Goal: Transaction & Acquisition: Download file/media

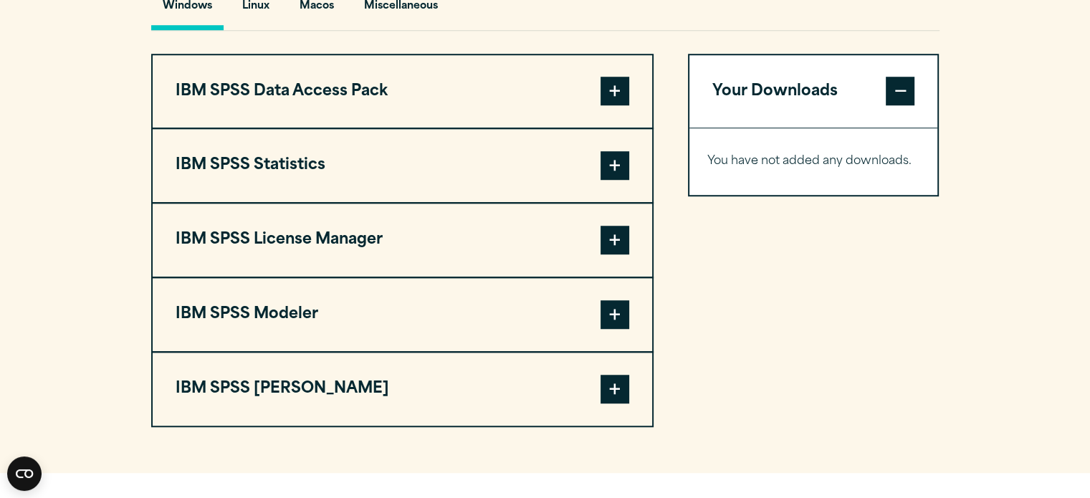
scroll to position [1118, 0]
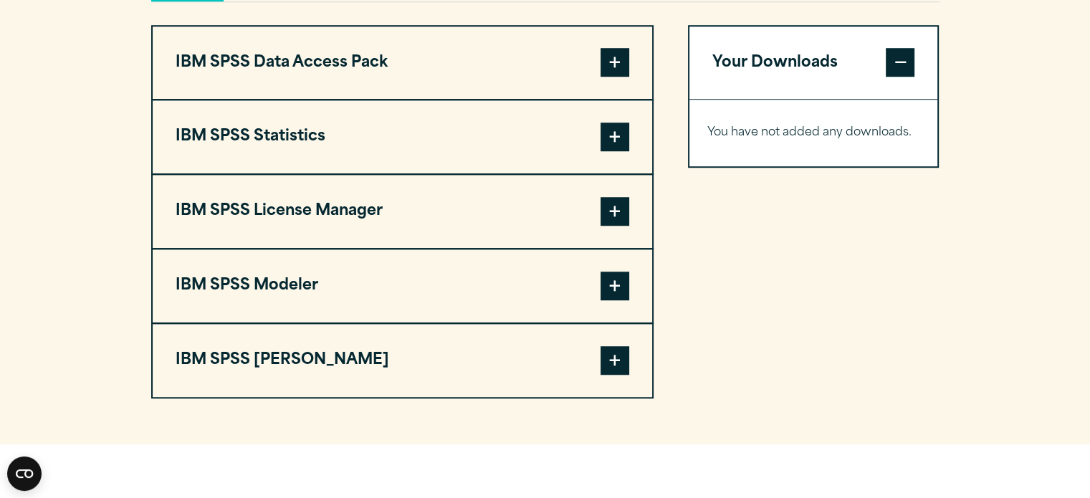
click at [615, 77] on span at bounding box center [614, 62] width 29 height 29
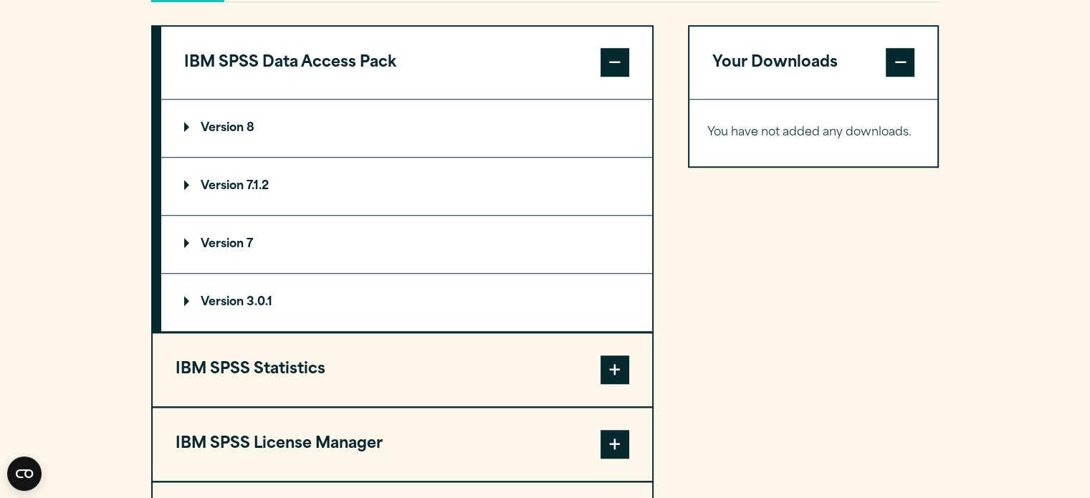
click at [618, 77] on span at bounding box center [614, 62] width 29 height 29
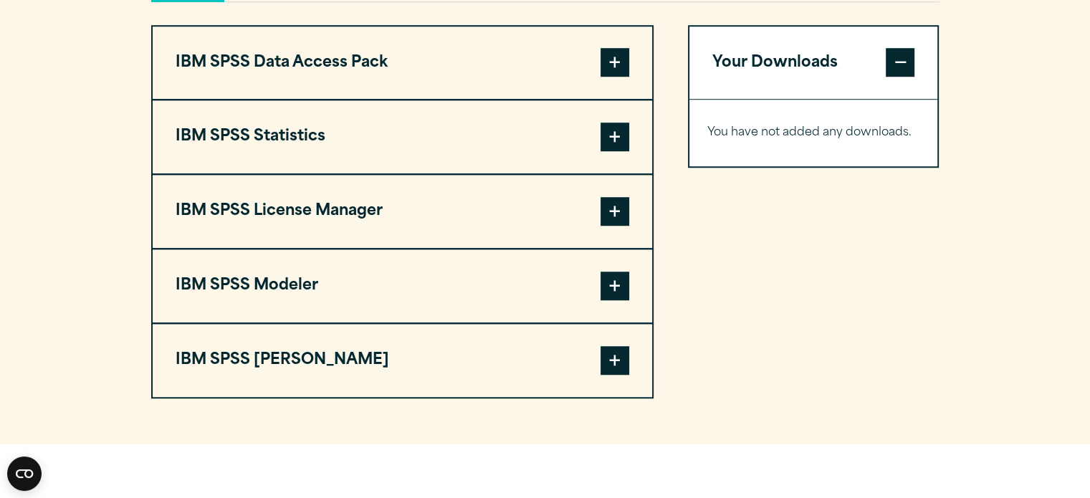
click at [494, 159] on button "IBM SPSS Statistics" at bounding box center [402, 136] width 499 height 73
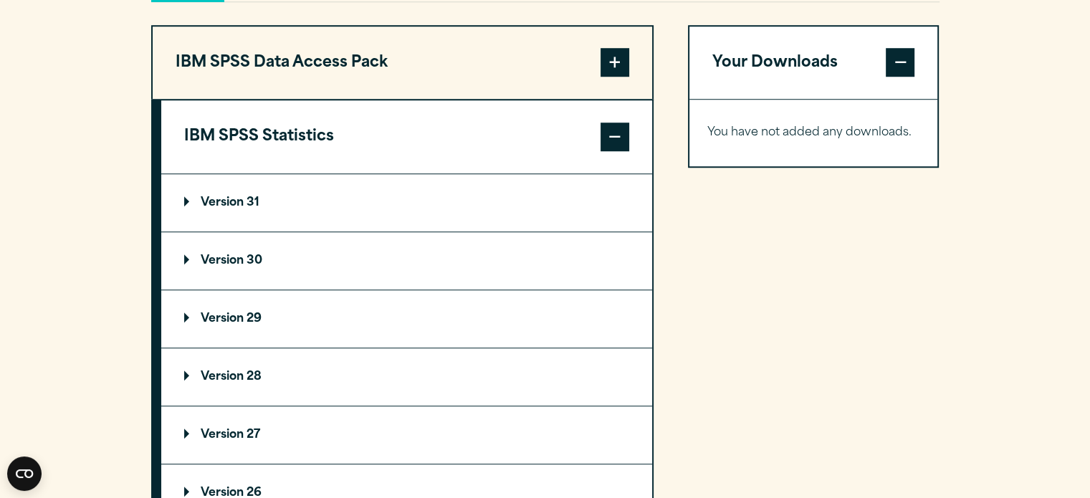
click at [252, 282] on summary "Version 30" at bounding box center [406, 260] width 491 height 57
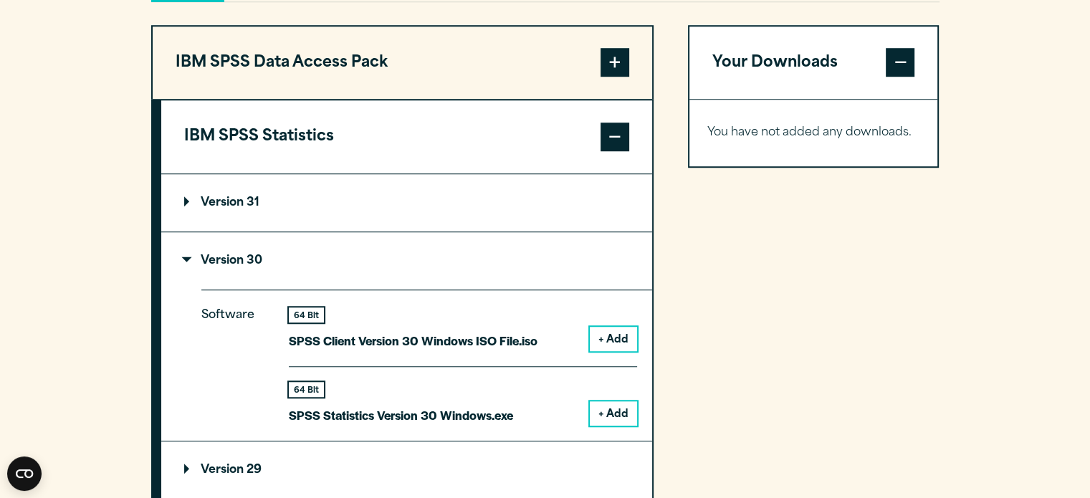
click at [614, 426] on button "+ Add" at bounding box center [613, 413] width 47 height 24
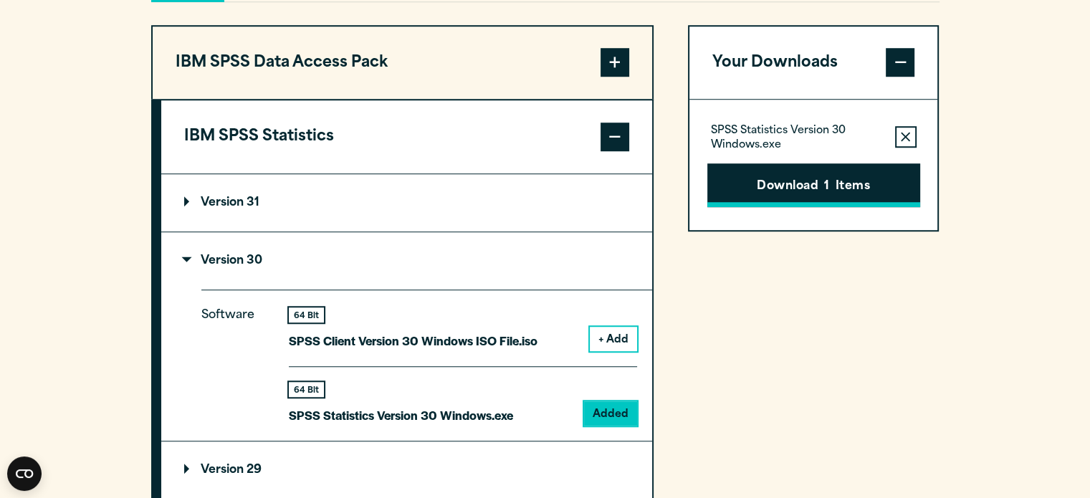
click at [791, 208] on button "Download 1 Items" at bounding box center [813, 185] width 213 height 44
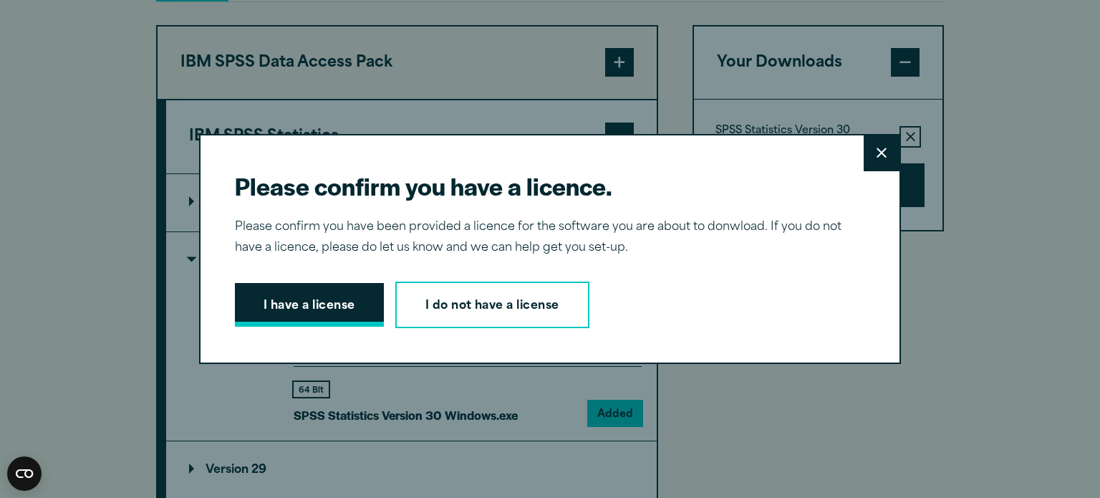
click at [334, 292] on button "I have a license" at bounding box center [309, 305] width 149 height 44
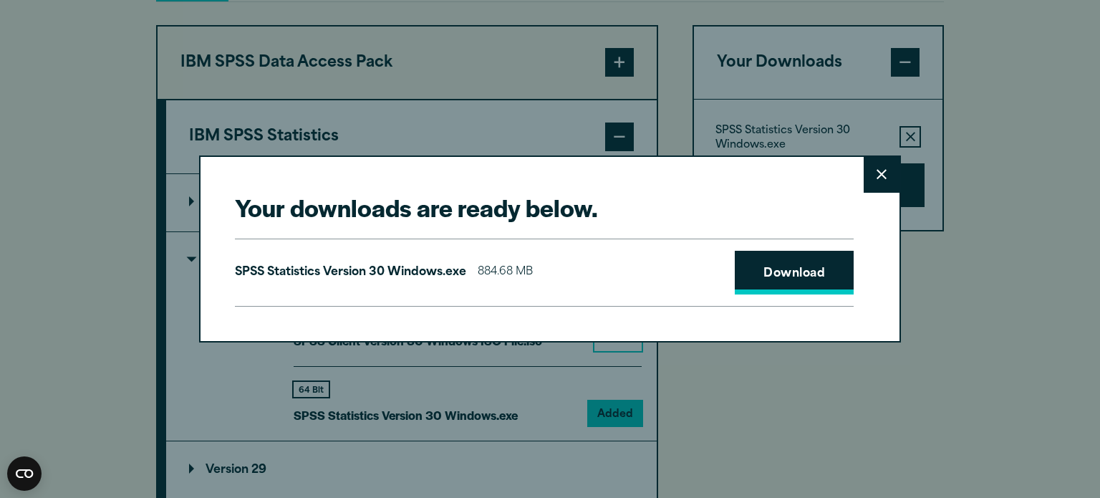
click at [799, 271] on link "Download" at bounding box center [794, 273] width 119 height 44
click at [1064, 51] on div "Your downloads are ready below. Close SPSS Statistics Version 30 Windows.exe 88…" at bounding box center [550, 249] width 1100 height 498
